Goal: Task Accomplishment & Management: Use online tool/utility

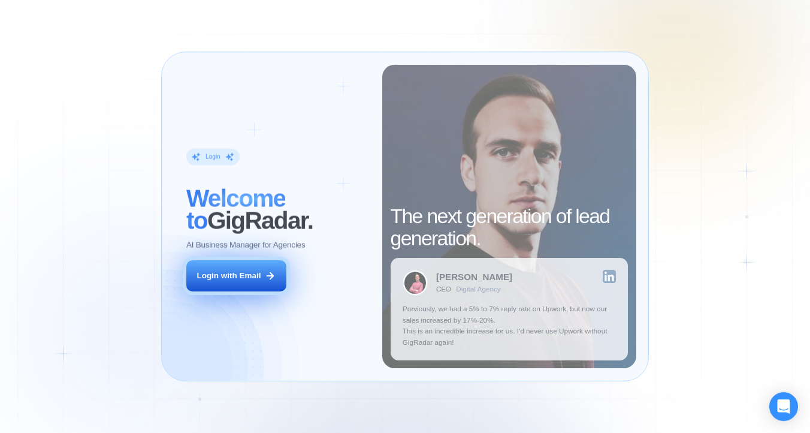
click at [257, 276] on div "Login with Email" at bounding box center [229, 275] width 64 height 11
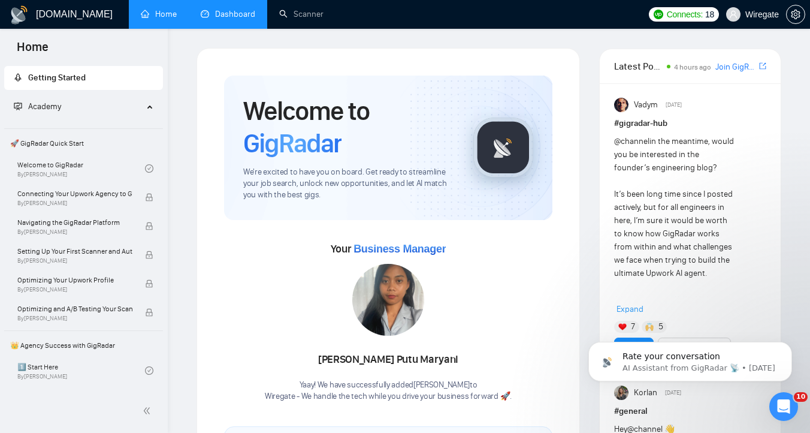
click at [225, 14] on link "Dashboard" at bounding box center [228, 14] width 55 height 10
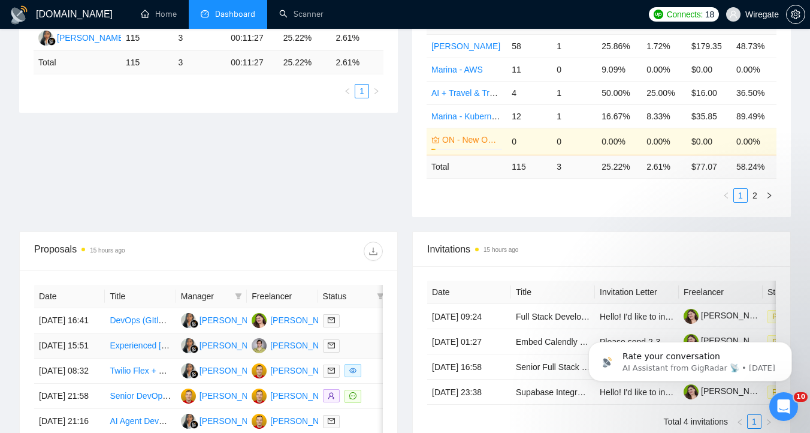
scroll to position [69, 0]
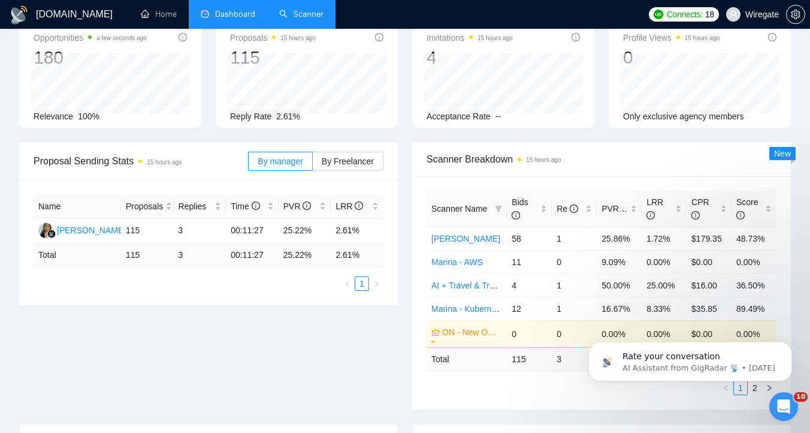
click at [306, 14] on link "Scanner" at bounding box center [301, 14] width 44 height 10
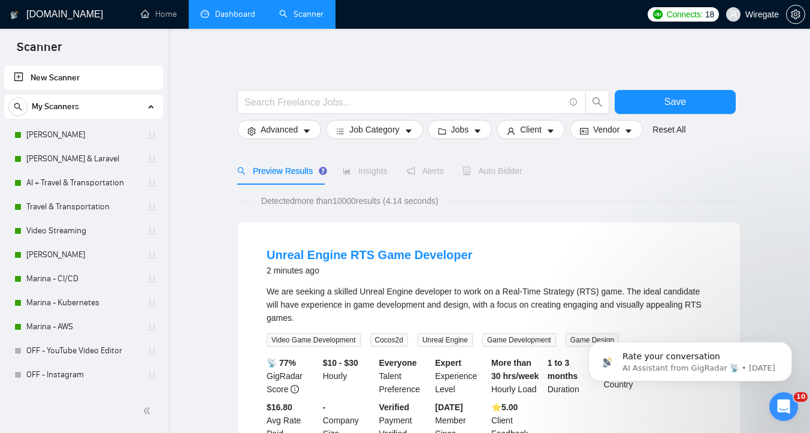
click at [255, 19] on link "Dashboard" at bounding box center [228, 14] width 55 height 10
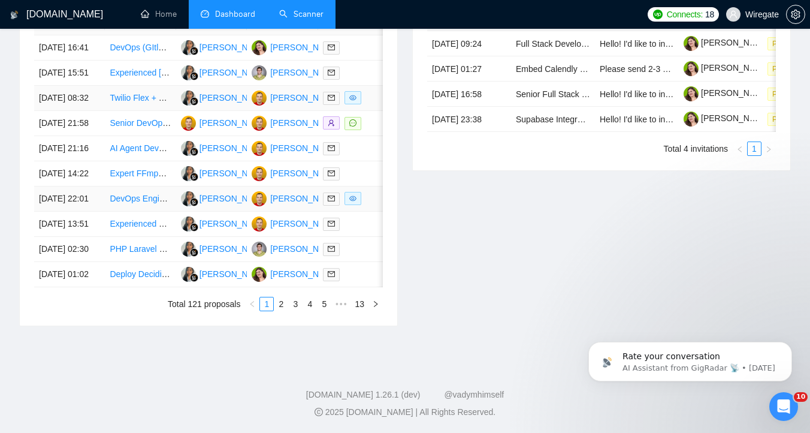
scroll to position [648, 0]
click at [280, 304] on link "2" at bounding box center [281, 303] width 13 height 13
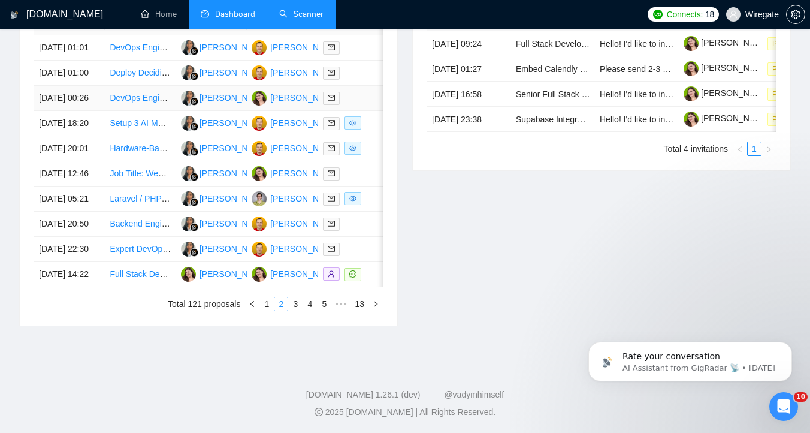
scroll to position [619, 0]
click at [295, 311] on link "3" at bounding box center [295, 303] width 13 height 13
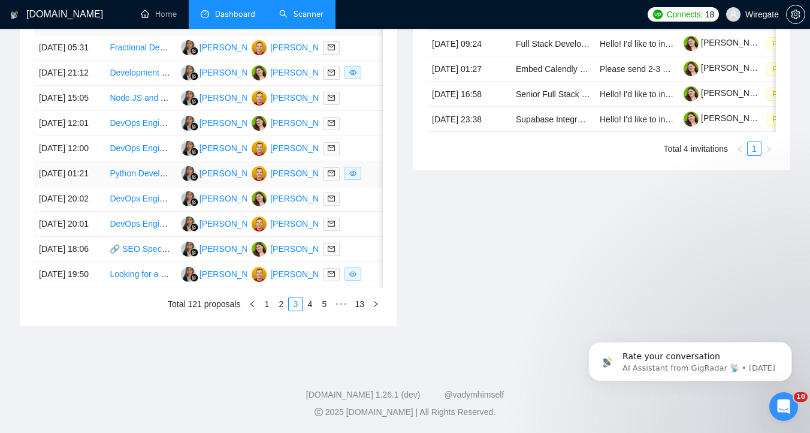
scroll to position [635, 0]
click at [305, 311] on link "4" at bounding box center [309, 303] width 13 height 13
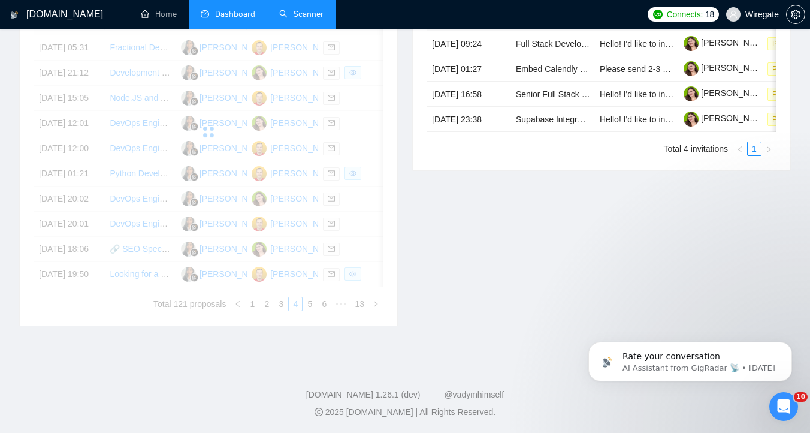
scroll to position [489, 0]
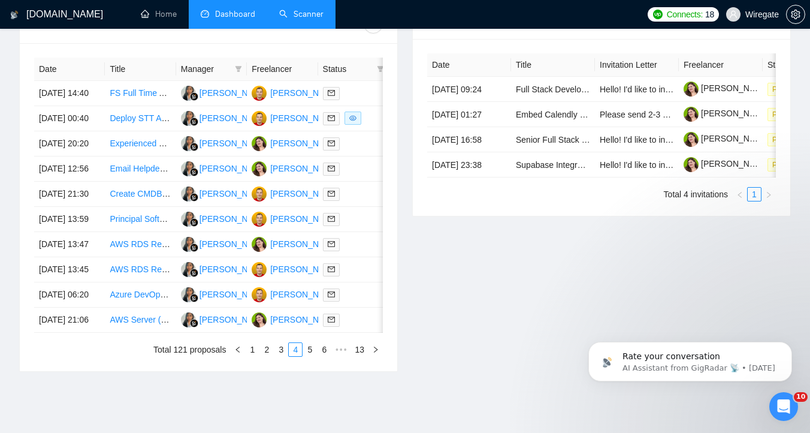
click at [294, 13] on link "Scanner" at bounding box center [301, 14] width 44 height 10
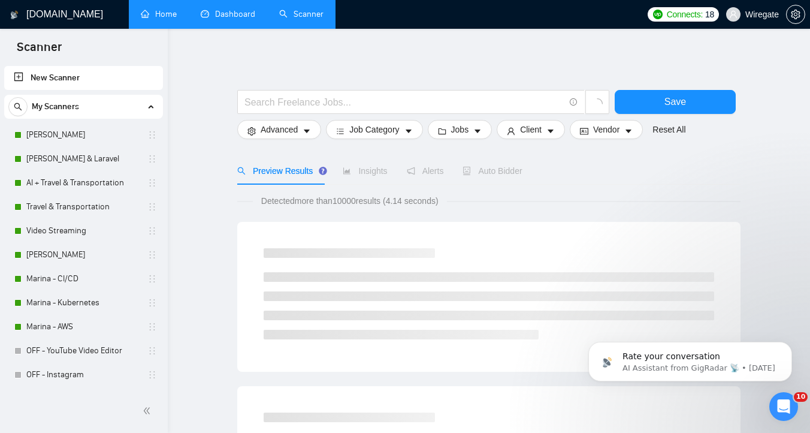
click at [170, 9] on link "Home" at bounding box center [159, 14] width 36 height 10
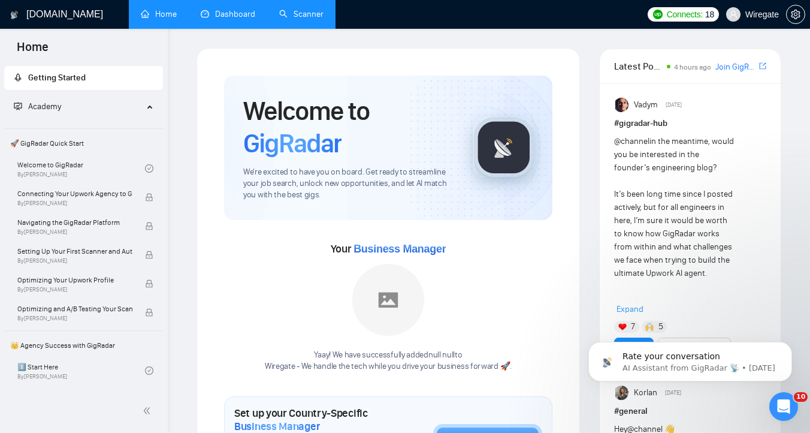
click at [207, 19] on link "Dashboard" at bounding box center [228, 14] width 55 height 10
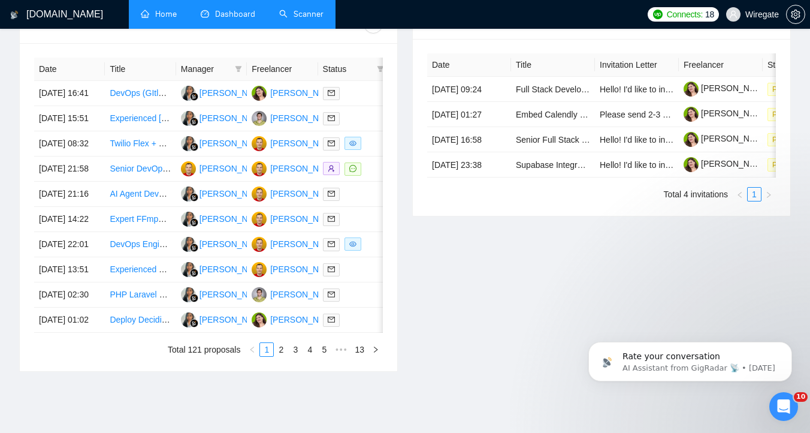
scroll to position [486, 0]
click at [144, 106] on td "DevOps (GItlabCI, AWS, Kubernetes, Grafana, Terraform)" at bounding box center [140, 92] width 71 height 25
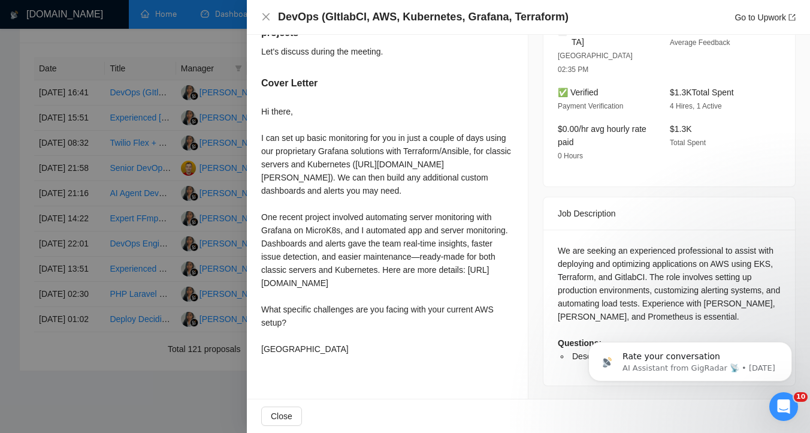
scroll to position [340, 0]
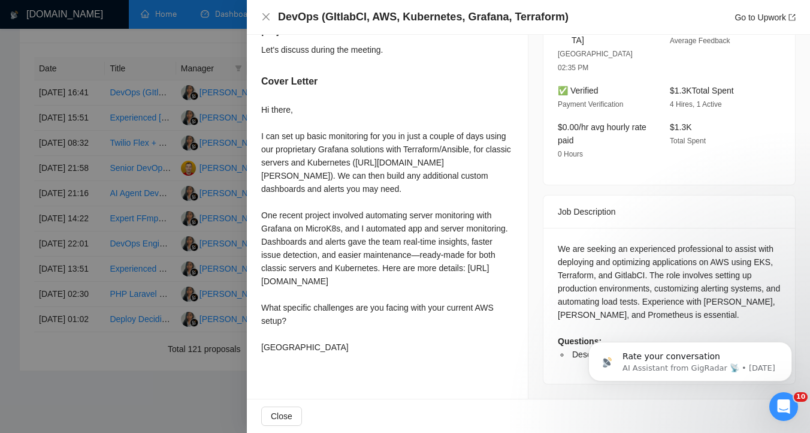
click at [213, 158] on div at bounding box center [405, 216] width 810 height 433
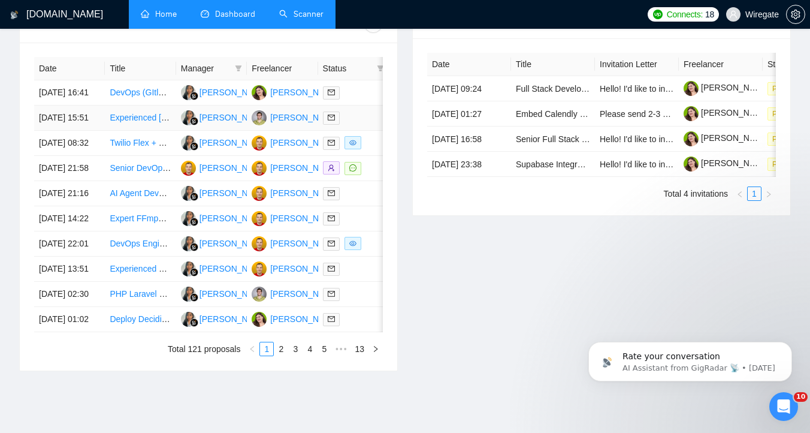
click at [132, 131] on td "Experienced Laravel Developer Needed for Multiple Projects" at bounding box center [140, 118] width 71 height 25
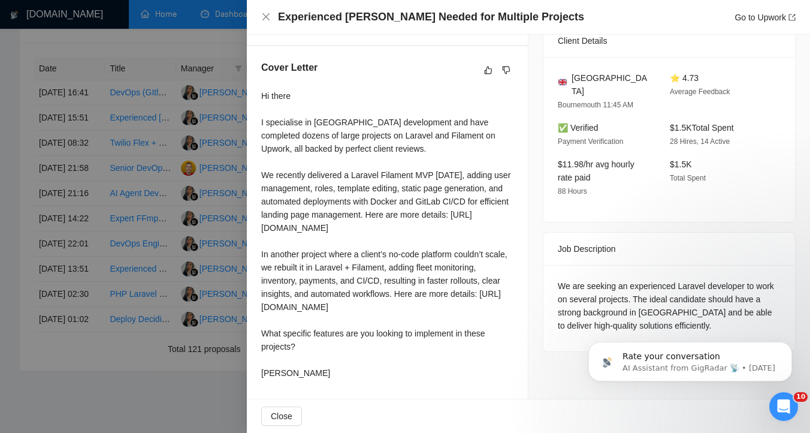
scroll to position [342, 0]
click at [163, 172] on div at bounding box center [405, 216] width 810 height 433
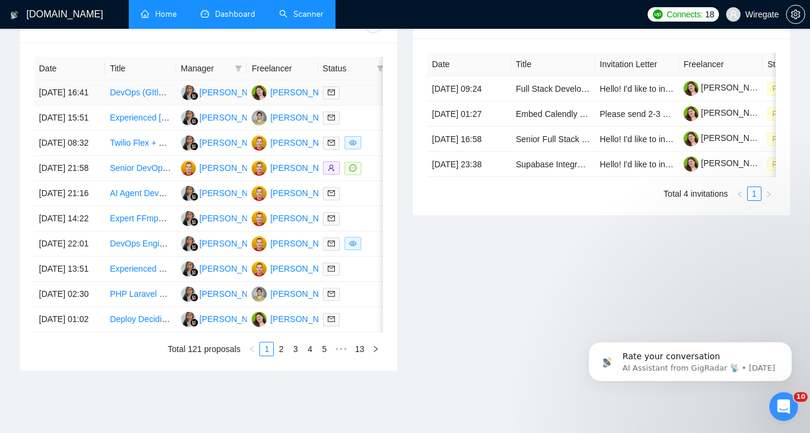
click at [306, 85] on td "Marina Sokolova" at bounding box center [282, 92] width 71 height 25
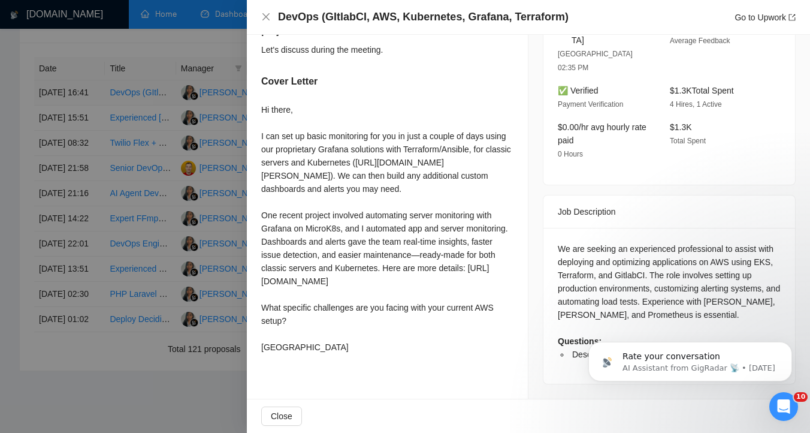
scroll to position [340, 0]
click at [199, 73] on div at bounding box center [405, 216] width 810 height 433
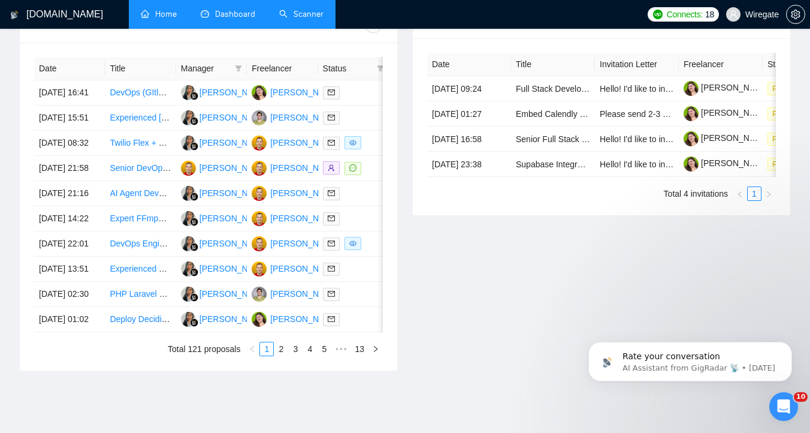
click at [311, 11] on link "Scanner" at bounding box center [301, 14] width 44 height 10
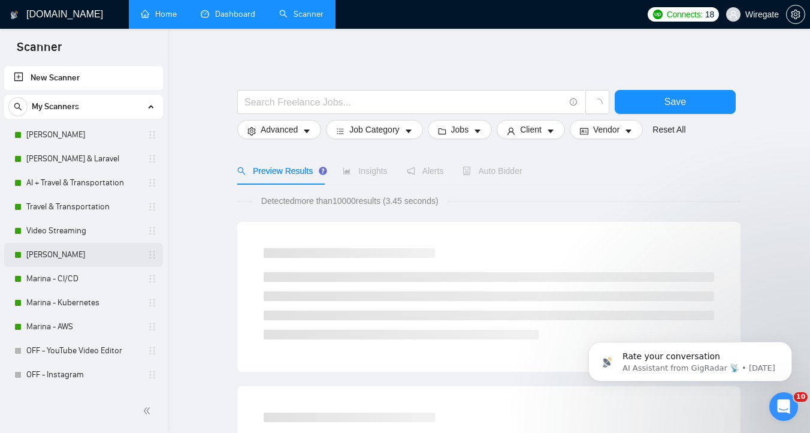
click at [88, 257] on link "Marina - Grafana" at bounding box center [83, 255] width 114 height 24
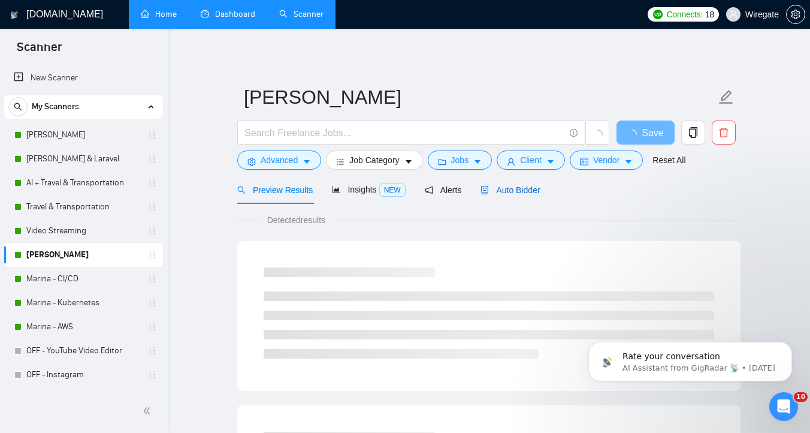
click at [534, 185] on span "Auto Bidder" at bounding box center [510, 190] width 59 height 10
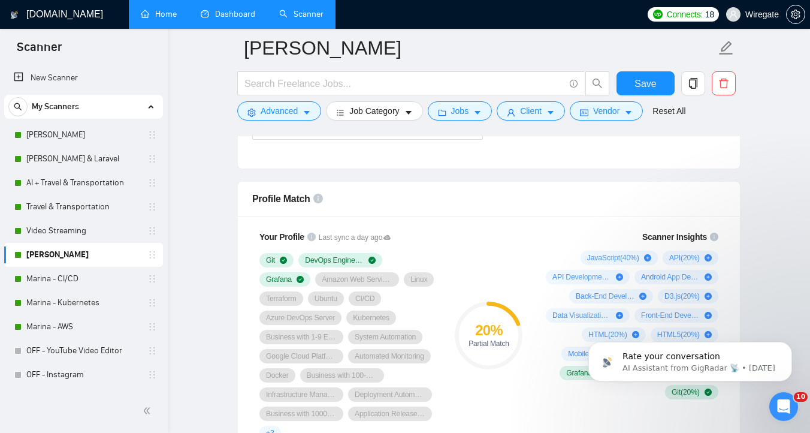
scroll to position [735, 0]
click at [86, 270] on link "Marina - CI/CD" at bounding box center [83, 279] width 114 height 24
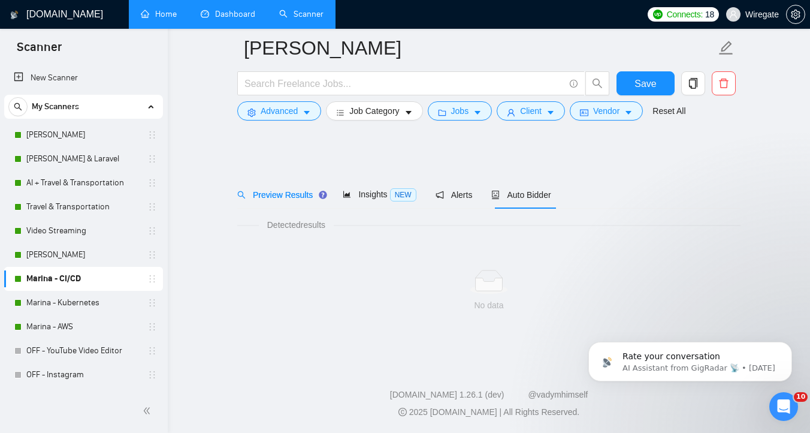
scroll to position [5, 0]
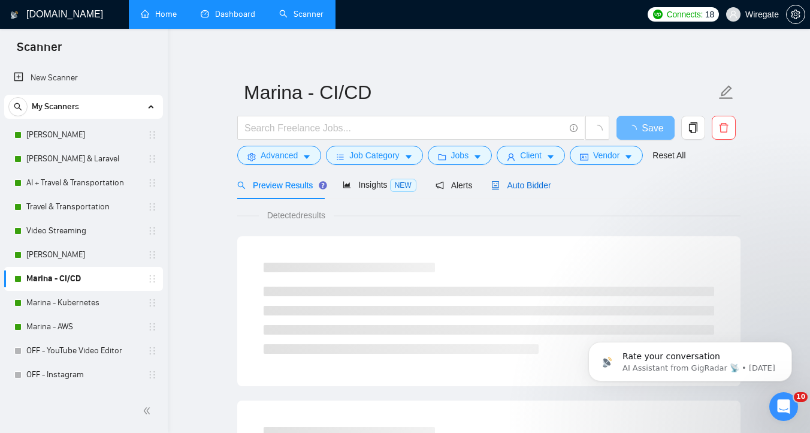
click at [519, 182] on span "Auto Bidder" at bounding box center [521, 185] width 59 height 10
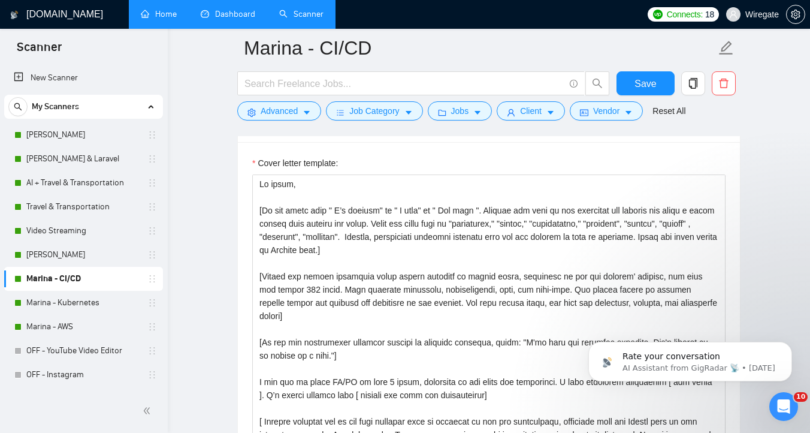
scroll to position [1339, 0]
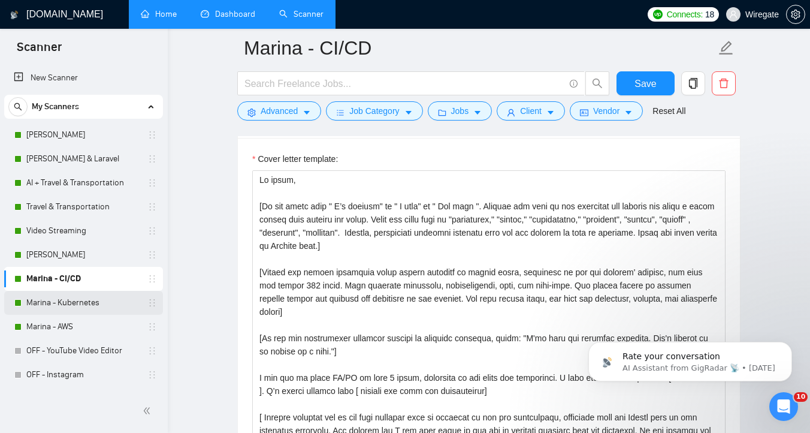
click at [78, 304] on link "Marina - Kubernetes" at bounding box center [83, 303] width 114 height 24
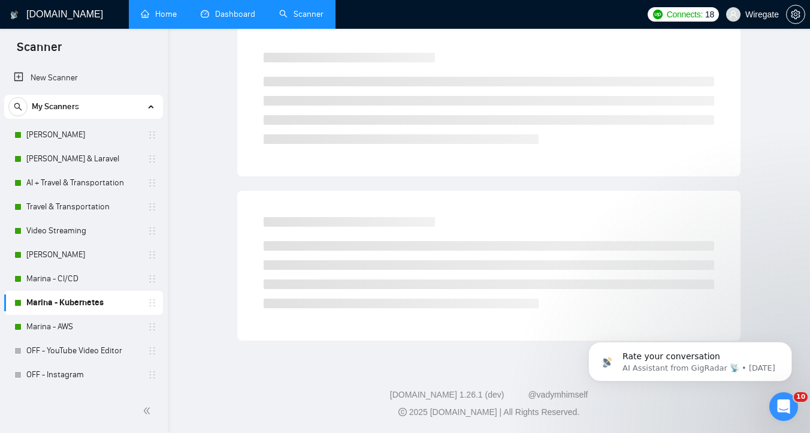
scroll to position [5, 0]
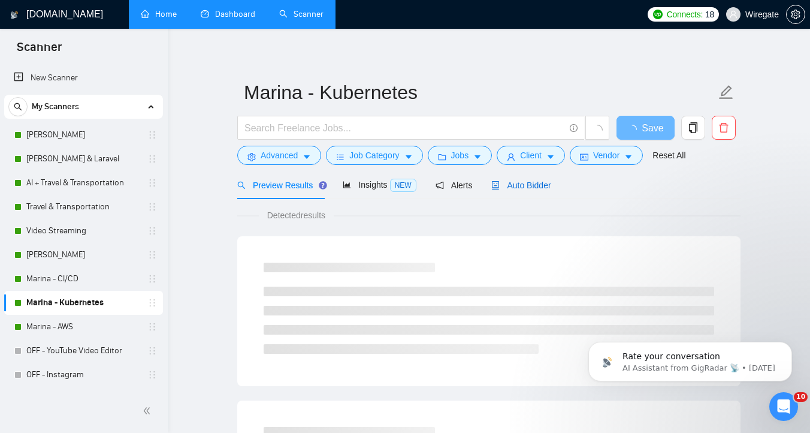
click at [541, 180] on span "Auto Bidder" at bounding box center [521, 185] width 59 height 10
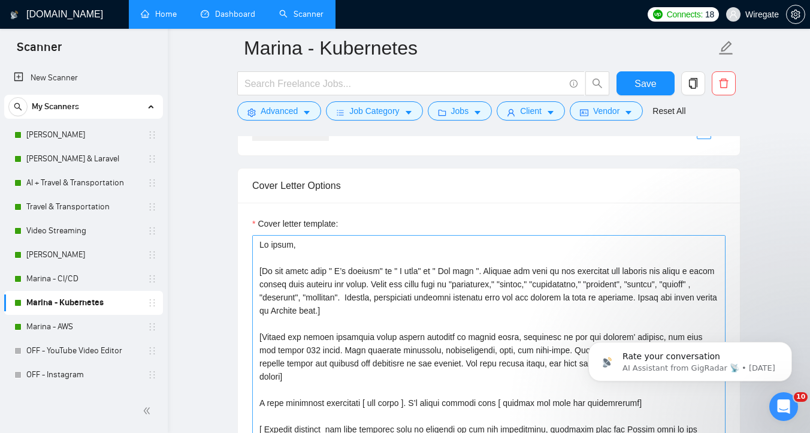
scroll to position [1271, 0]
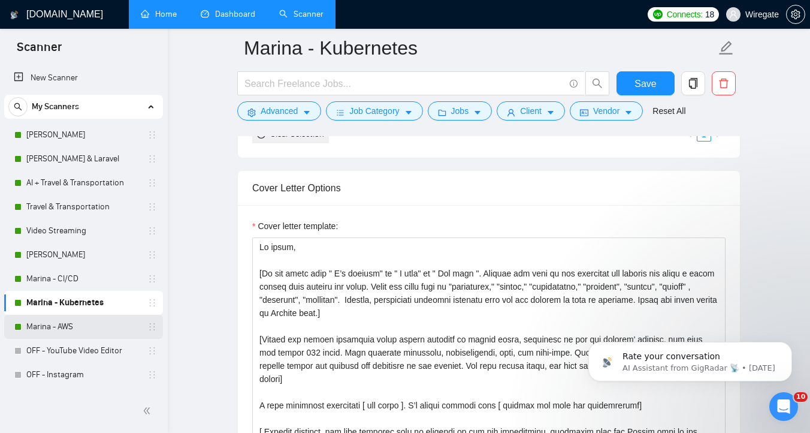
click at [65, 329] on link "Marina - AWS" at bounding box center [83, 327] width 114 height 24
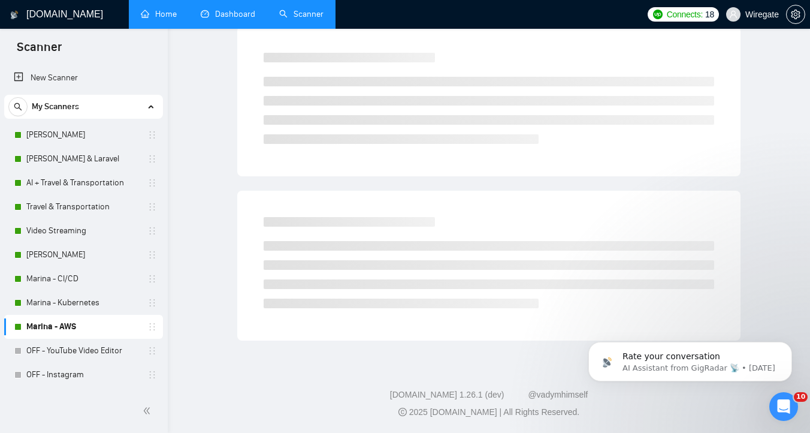
scroll to position [5, 0]
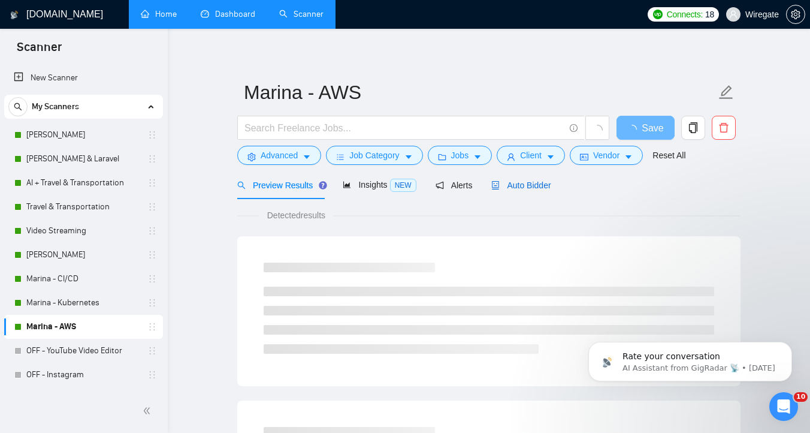
click at [511, 183] on span "Auto Bidder" at bounding box center [521, 185] width 59 height 10
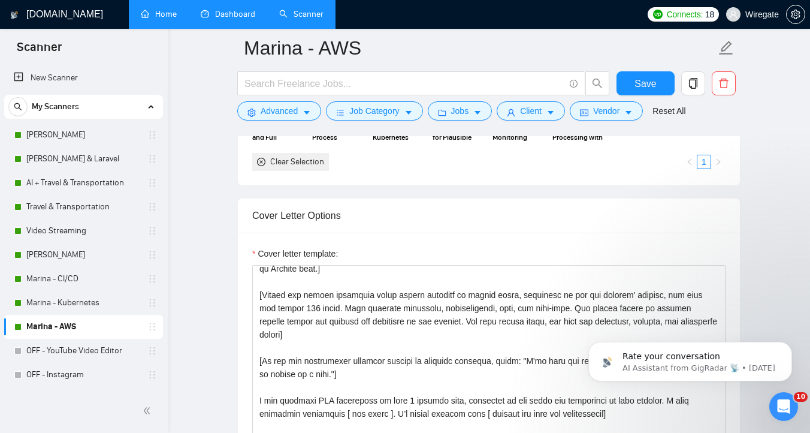
scroll to position [145, 0]
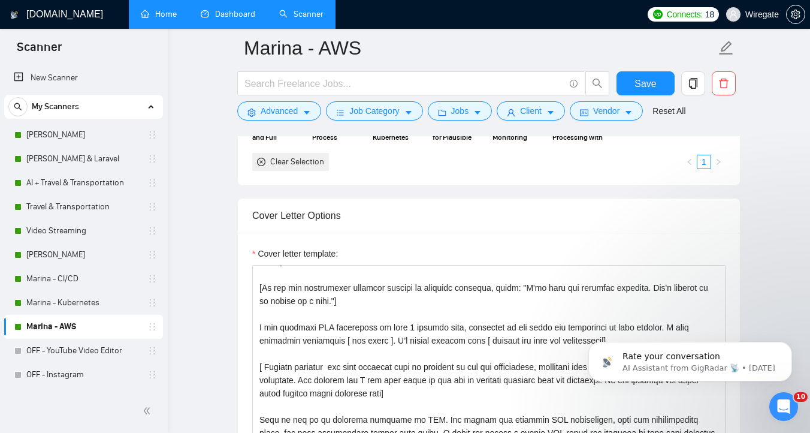
click at [252, 14] on link "Dashboard" at bounding box center [228, 14] width 55 height 10
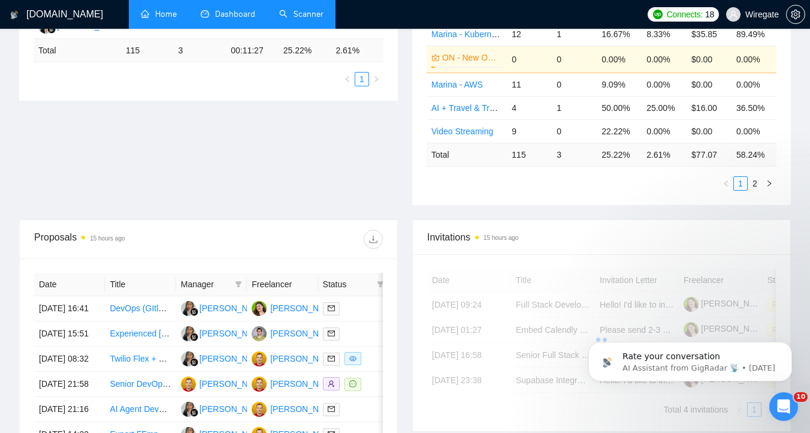
scroll to position [299, 0]
